Goal: Information Seeking & Learning: Learn about a topic

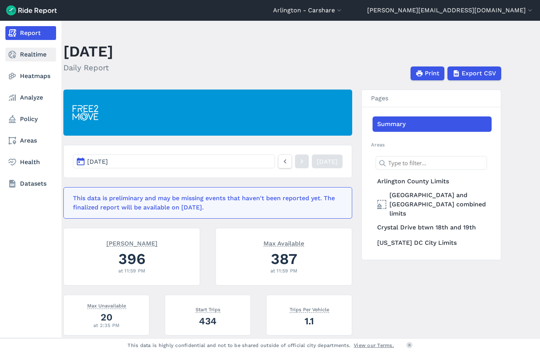
click at [17, 53] on icon at bounding box center [12, 54] width 9 height 9
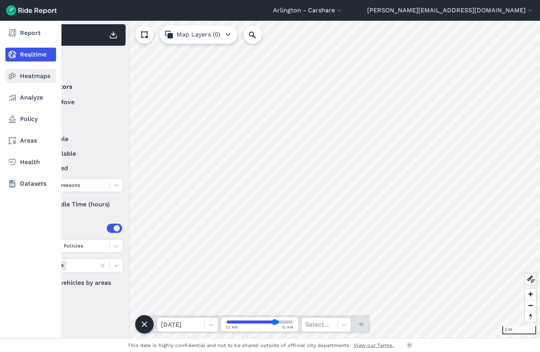
click at [14, 78] on icon at bounding box center [12, 75] width 9 height 9
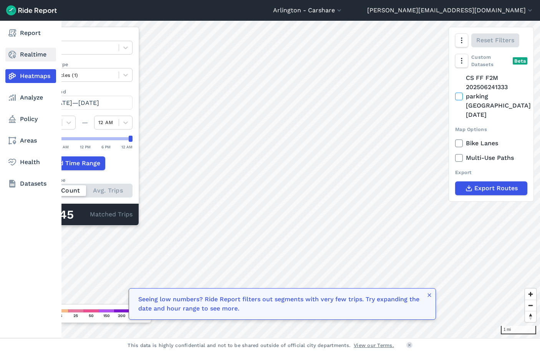
click at [20, 53] on link "Realtime" at bounding box center [30, 55] width 51 height 14
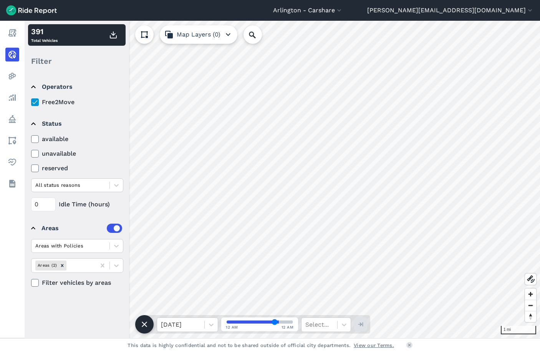
click at [34, 139] on icon at bounding box center [35, 139] width 7 height 8
click at [31, 139] on input "available" at bounding box center [31, 136] width 0 height 5
click at [36, 154] on icon at bounding box center [35, 154] width 7 height 8
click at [31, 154] on input "unavailable" at bounding box center [31, 151] width 0 height 5
click at [37, 137] on icon at bounding box center [35, 139] width 7 height 8
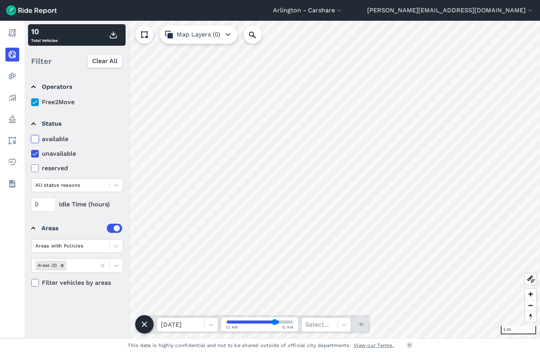
click at [31, 137] on input "available" at bounding box center [31, 136] width 0 height 5
click at [35, 168] on icon at bounding box center [35, 168] width 7 height 8
click at [31, 168] on input "reserved" at bounding box center [31, 166] width 0 height 5
click at [60, 142] on label "available" at bounding box center [77, 138] width 92 height 9
click at [31, 139] on input "available" at bounding box center [31, 136] width 0 height 5
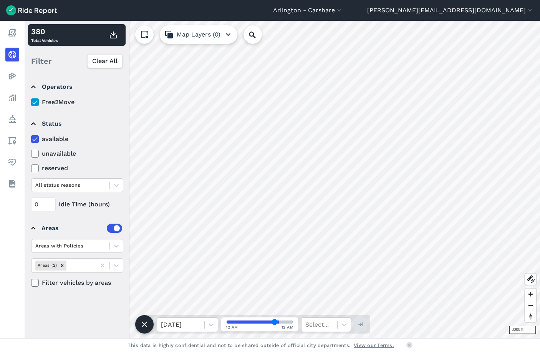
click at [37, 101] on use at bounding box center [34, 102] width 5 height 4
click at [31, 101] on input "Free2Move" at bounding box center [31, 100] width 0 height 5
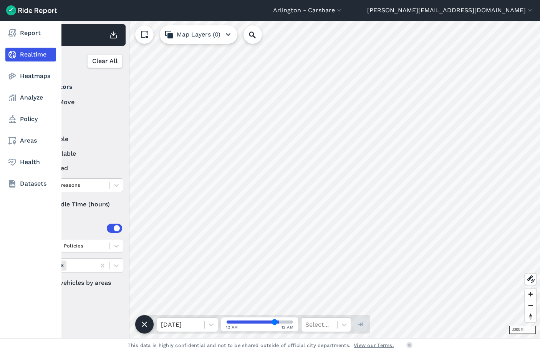
click at [18, 40] on nav "Report Realtime Heatmaps Analyze Policy Areas Health Datasets" at bounding box center [30, 108] width 61 height 175
click at [23, 37] on link "Report" at bounding box center [30, 33] width 51 height 14
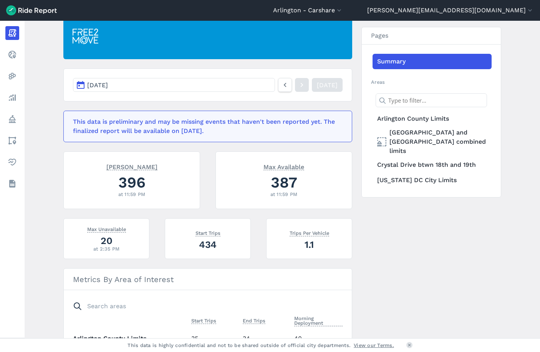
scroll to position [77, 0]
click at [250, 86] on button "[DATE]" at bounding box center [174, 85] width 202 height 14
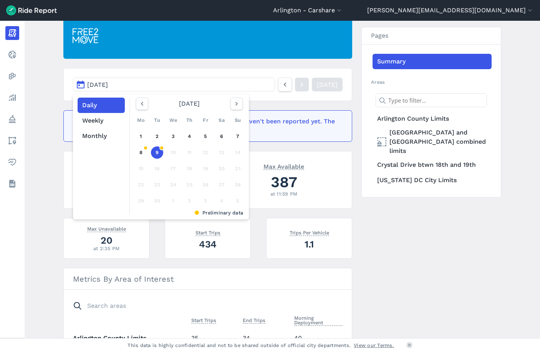
click at [219, 81] on button "[DATE]" at bounding box center [174, 85] width 202 height 14
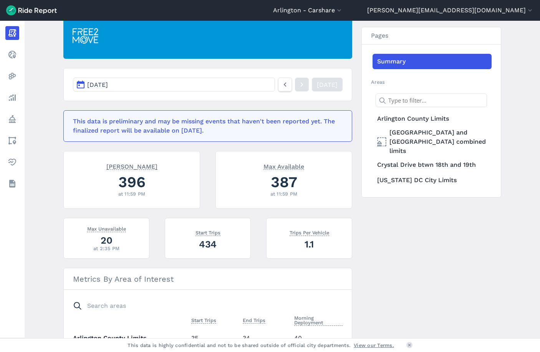
click at [219, 83] on button "[DATE]" at bounding box center [174, 85] width 202 height 14
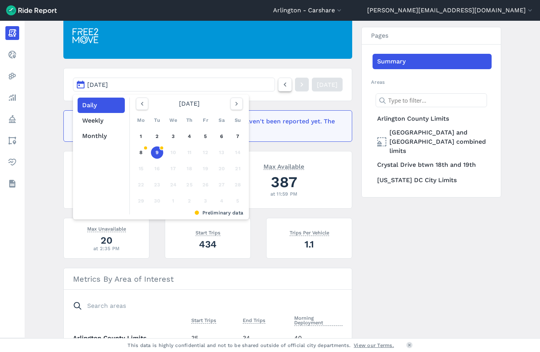
click at [284, 84] on use at bounding box center [285, 85] width 3 height 4
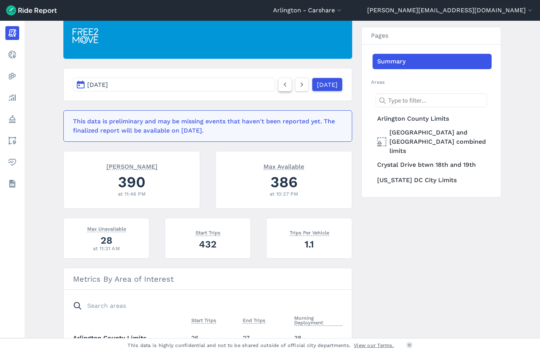
click at [284, 84] on use at bounding box center [285, 85] width 3 height 4
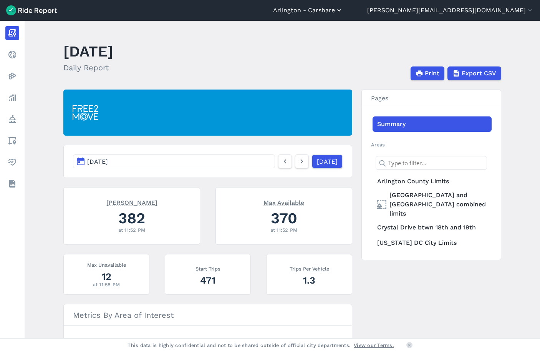
click at [343, 6] on button "Arlington - Carshare" at bounding box center [308, 10] width 70 height 9
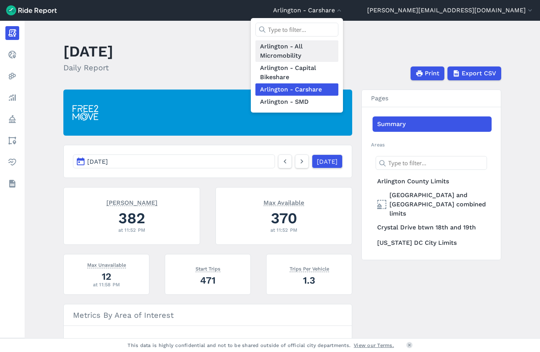
click at [339, 56] on link "Arlington - All Micromobility" at bounding box center [297, 51] width 83 height 22
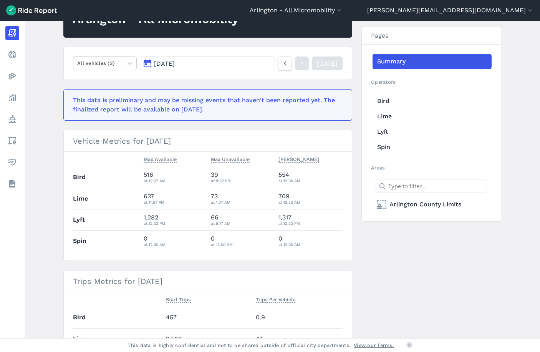
scroll to position [41, 0]
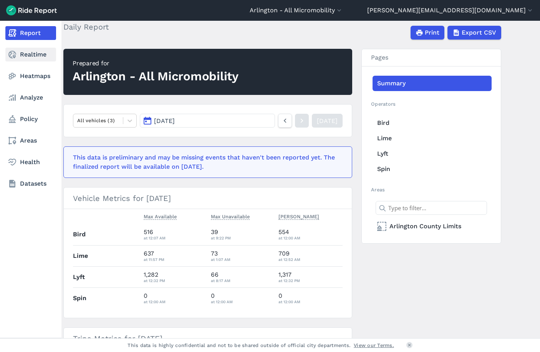
click at [21, 58] on link "Realtime" at bounding box center [30, 55] width 51 height 14
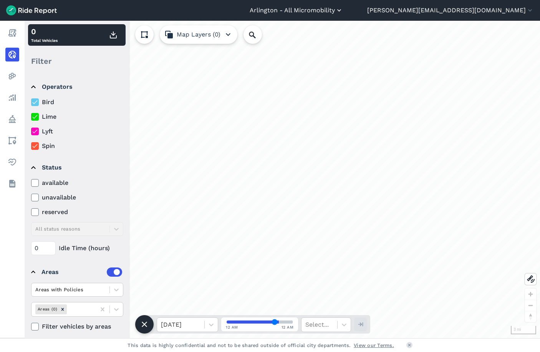
click at [343, 13] on button "Arlington - All Micromobility" at bounding box center [296, 10] width 93 height 9
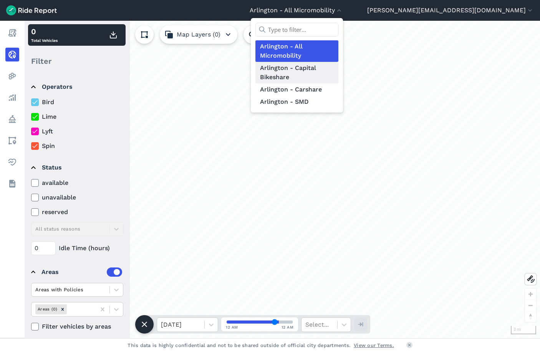
click at [339, 69] on link "Arlington - Capital Bikeshare" at bounding box center [297, 73] width 83 height 22
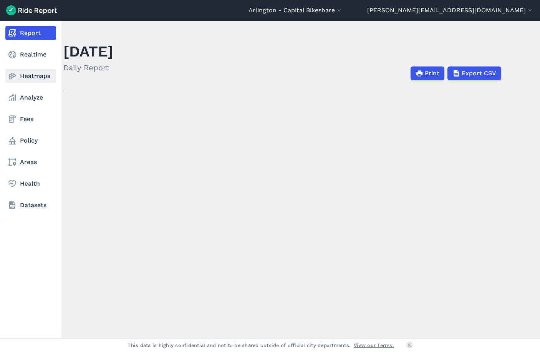
click at [11, 76] on use at bounding box center [12, 76] width 7 height 7
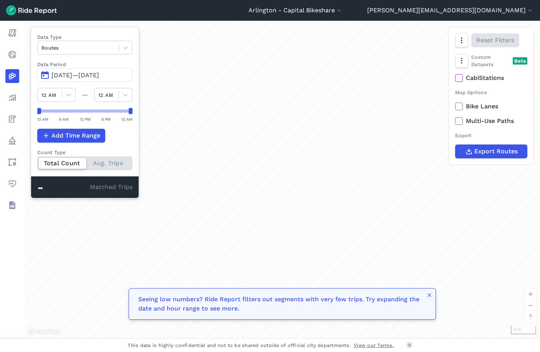
drag, startPoint x: 237, startPoint y: 163, endPoint x: 265, endPoint y: 154, distance: 28.9
click at [265, 154] on div "loading" at bounding box center [283, 179] width 516 height 317
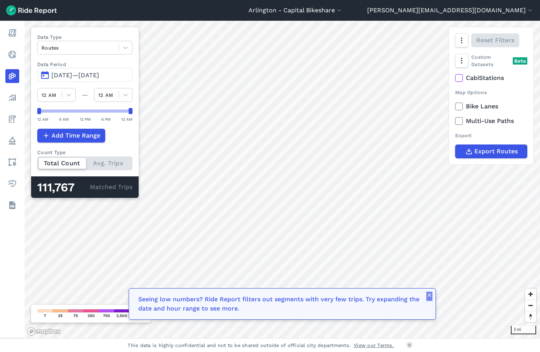
click at [428, 294] on icon "button" at bounding box center [430, 295] width 6 height 6
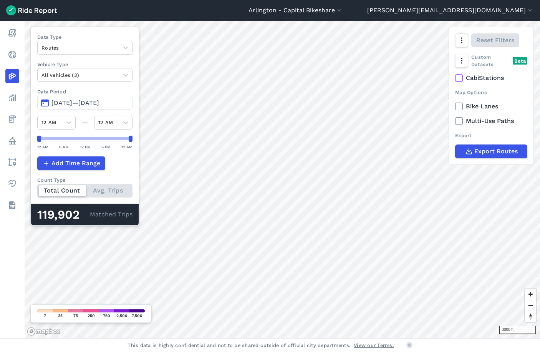
click at [457, 77] on icon at bounding box center [459, 78] width 7 height 8
click at [455, 77] on input "CabiStations" at bounding box center [455, 75] width 0 height 5
click at [457, 76] on icon at bounding box center [459, 78] width 7 height 8
click at [455, 76] on input "CabiStations" at bounding box center [455, 75] width 0 height 5
click at [82, 69] on div "All vehicles (3)" at bounding box center [78, 75] width 81 height 12
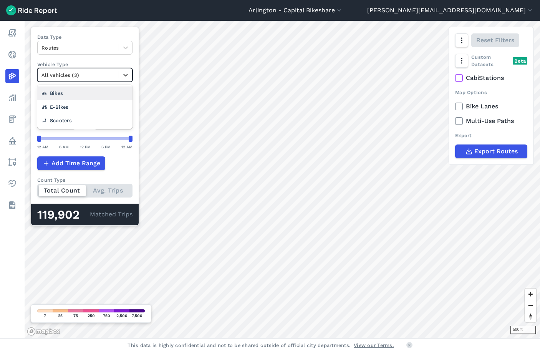
click at [57, 90] on div "Bikes" at bounding box center [84, 92] width 95 height 13
click at [73, 70] on div "Bikes" at bounding box center [78, 75] width 81 height 12
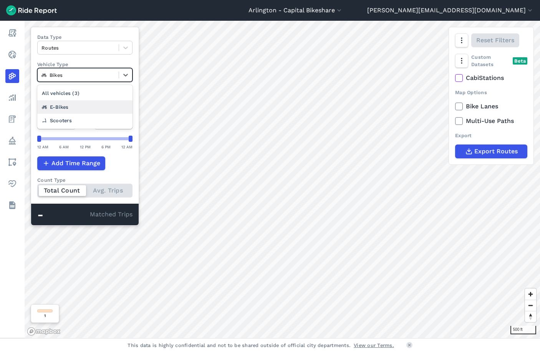
click at [75, 111] on div "E-Bikes" at bounding box center [84, 106] width 95 height 13
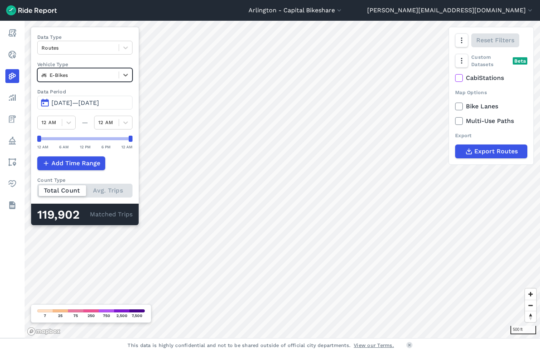
click at [69, 100] on span "[DATE]—[DATE]" at bounding box center [75, 102] width 48 height 7
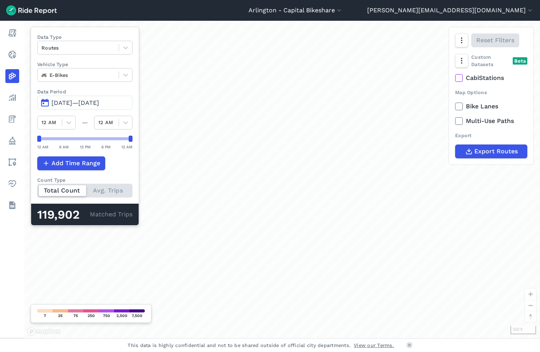
click at [66, 103] on span "[DATE]—[DATE]" at bounding box center [75, 102] width 48 height 7
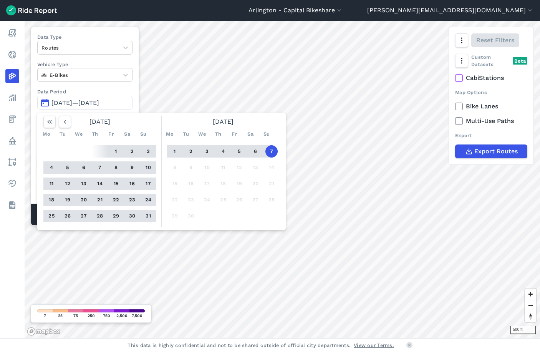
click at [113, 150] on button "1" at bounding box center [116, 151] width 12 height 12
click at [146, 214] on button "31" at bounding box center [148, 216] width 12 height 12
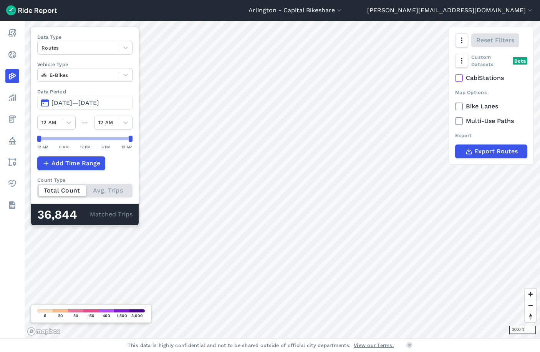
click at [73, 100] on span "[DATE]—[DATE]" at bounding box center [75, 102] width 48 height 7
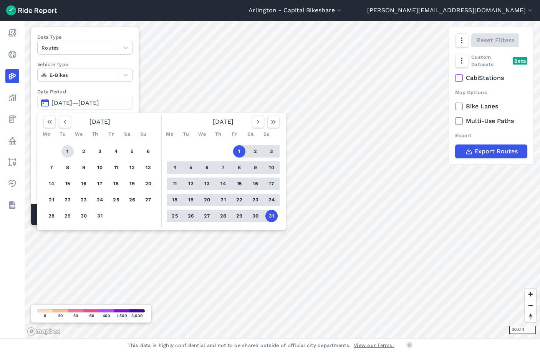
click at [71, 151] on button "1" at bounding box center [67, 151] width 12 height 12
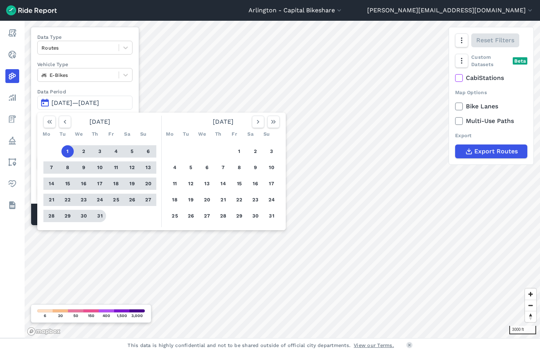
click at [103, 217] on button "31" at bounding box center [100, 216] width 12 height 12
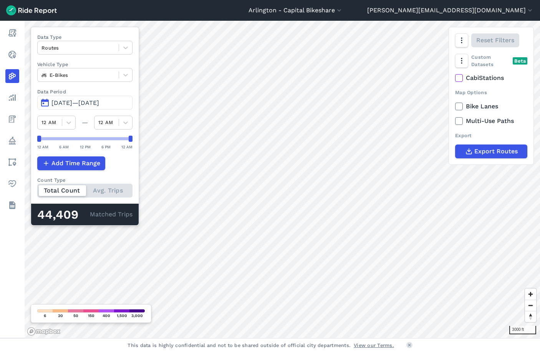
click at [62, 105] on span "[DATE]—[DATE]" at bounding box center [75, 102] width 48 height 7
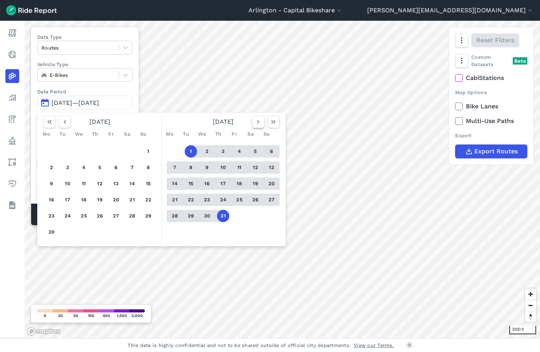
click at [262, 121] on button "button" at bounding box center [258, 122] width 12 height 12
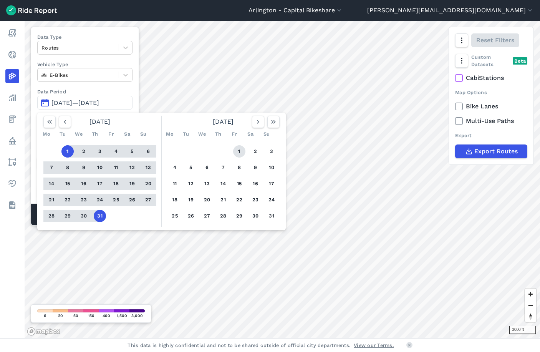
click at [239, 150] on button "1" at bounding box center [239, 151] width 12 height 12
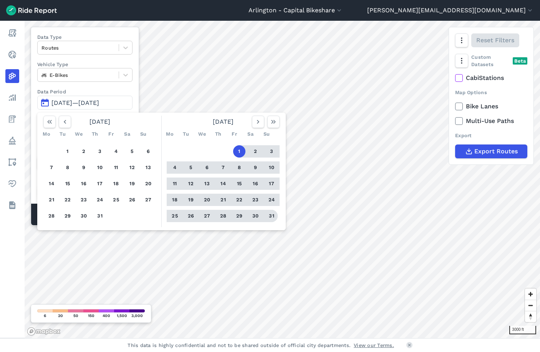
click at [269, 215] on button "31" at bounding box center [272, 216] width 12 height 12
